Goal: Information Seeking & Learning: Compare options

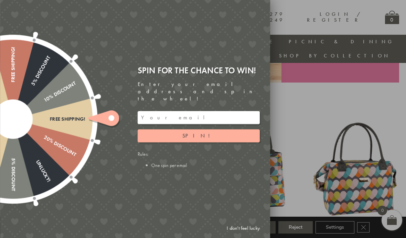
scroll to position [204, 5]
click at [263, 10] on div "Free shipping! 20% Discount Unlucky! 5% Discount 10% Discount Unlucky! 15% Disc…" at bounding box center [97, 119] width 348 height 238
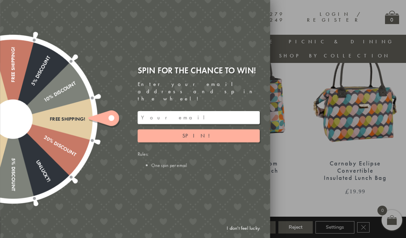
scroll to position [302, 5]
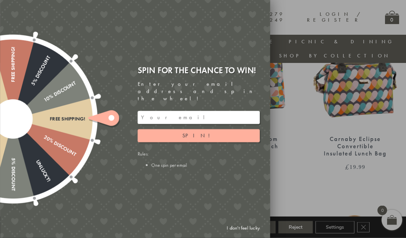
click at [367, 238] on div at bounding box center [203, 119] width 406 height 238
click at [360, 238] on div at bounding box center [203, 119] width 406 height 238
click at [245, 235] on link "I don't feel lucky" at bounding box center [243, 228] width 40 height 13
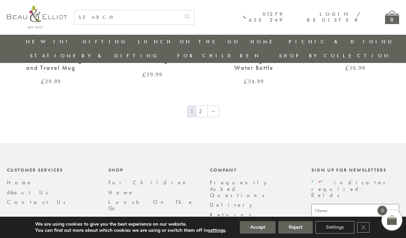
scroll to position [1140, 0]
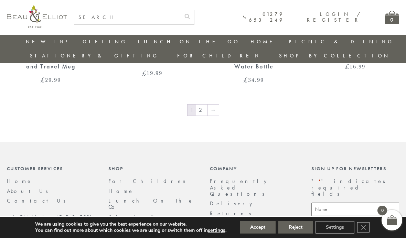
click at [202, 105] on link "2" at bounding box center [201, 110] width 11 height 11
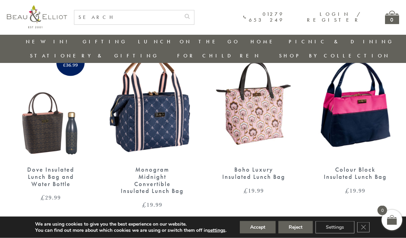
scroll to position [272, 0]
click at [356, 166] on div "Colour Block Insulated Lunch Bag" at bounding box center [356, 173] width 64 height 14
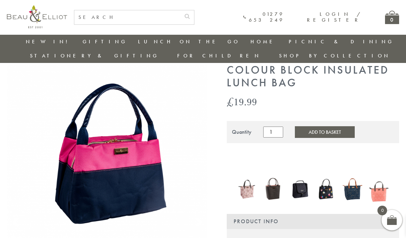
scroll to position [42, 0]
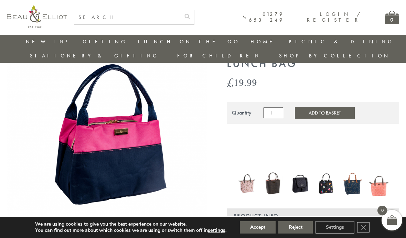
click at [136, 130] on img at bounding box center [107, 145] width 201 height 201
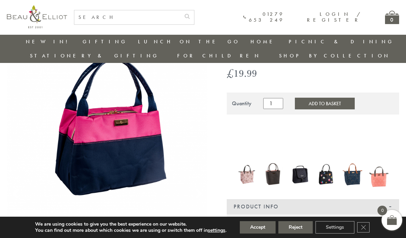
scroll to position [58, 5]
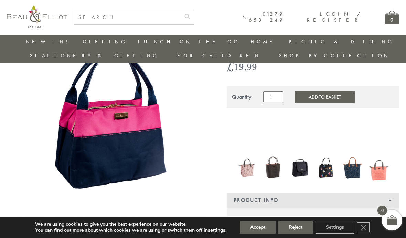
click at [96, 134] on img at bounding box center [107, 129] width 201 height 201
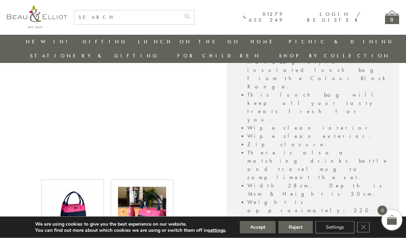
scroll to position [214, 5]
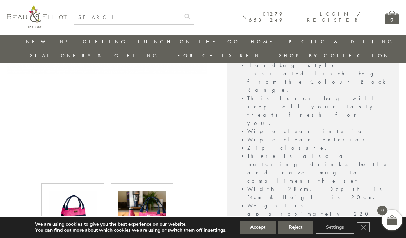
click at [138, 196] on img at bounding box center [142, 215] width 48 height 48
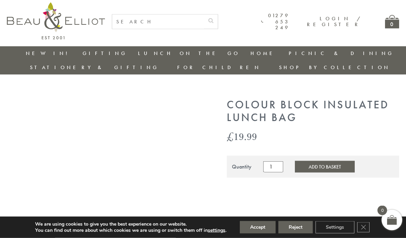
scroll to position [0, 0]
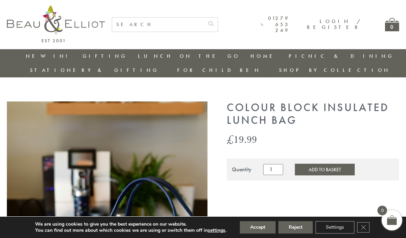
click at [130, 25] on input "text" at bounding box center [158, 25] width 92 height 14
type input "Colour block"
click at [213, 24] on use "submit" at bounding box center [210, 23] width 5 height 5
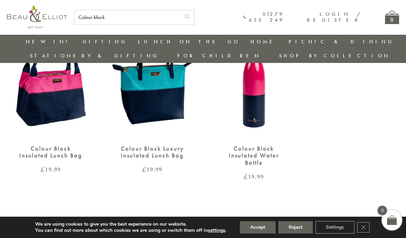
scroll to position [89, 0]
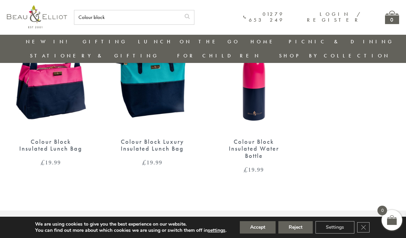
click at [252, 138] on div "Colour Block Insulated Water Bottle" at bounding box center [254, 148] width 64 height 21
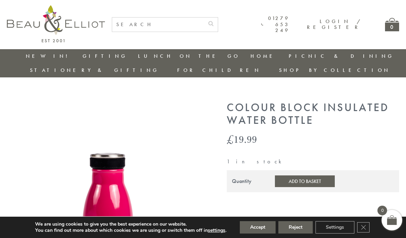
click at [132, 27] on input "text" at bounding box center [158, 25] width 92 height 14
type input "Travel flask"
click at [218, 22] on button "submit" at bounding box center [211, 23] width 14 height 11
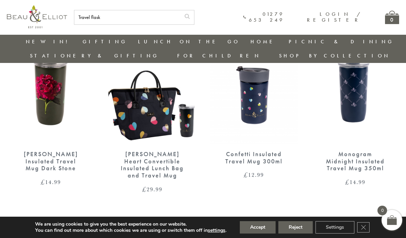
scroll to position [454, 0]
